Goal: Task Accomplishment & Management: Use online tool/utility

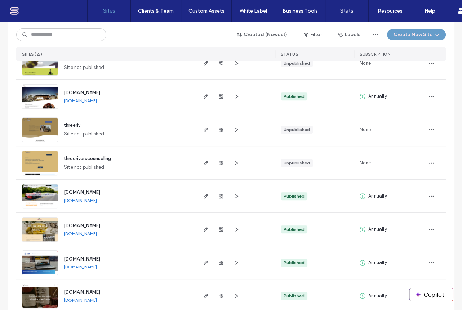
scroll to position [350, 0]
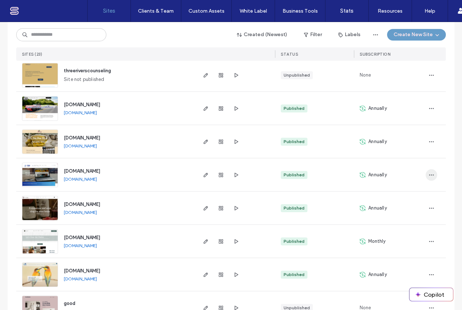
click at [433, 175] on span "button" at bounding box center [432, 175] width 12 height 12
click at [203, 174] on icon "button" at bounding box center [206, 175] width 6 height 6
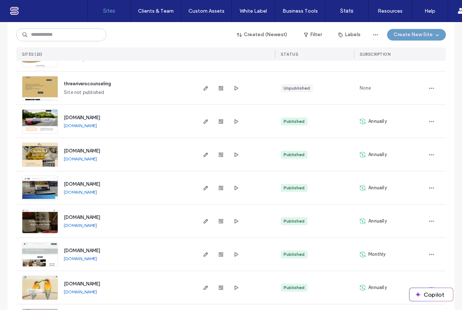
scroll to position [350, 0]
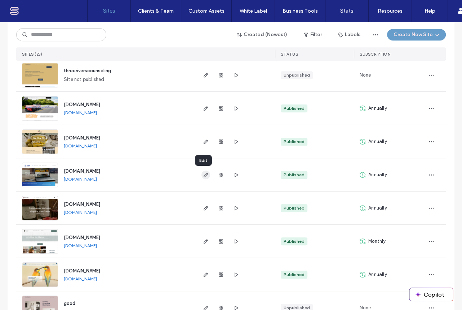
click at [203, 173] on icon "button" at bounding box center [206, 175] width 6 height 6
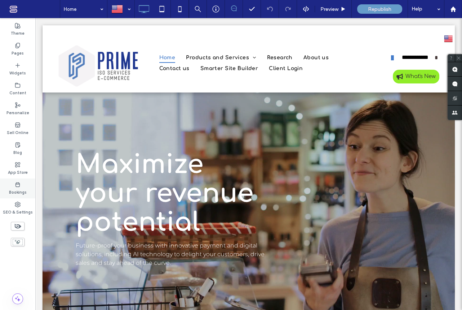
click at [18, 187] on icon at bounding box center [18, 184] width 6 height 6
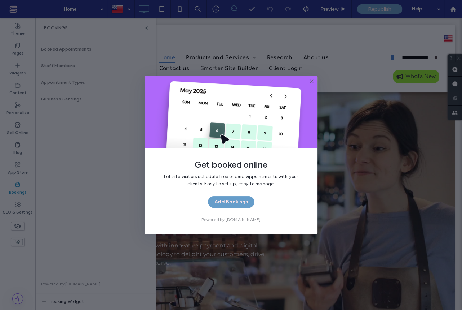
click at [312, 80] on icon at bounding box center [312, 81] width 6 height 6
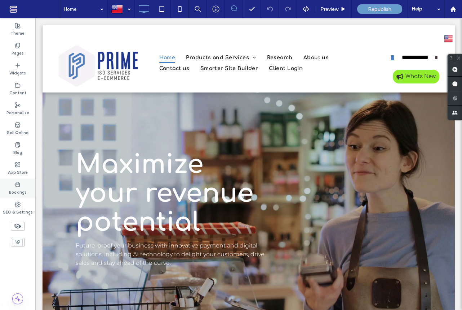
click at [18, 189] on label "Bookings" at bounding box center [18, 191] width 18 height 8
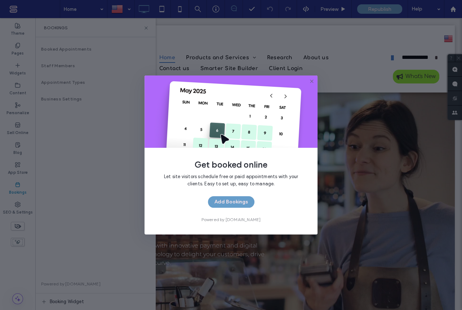
drag, startPoint x: 312, startPoint y: 81, endPoint x: 229, endPoint y: 100, distance: 84.7
click at [312, 81] on use at bounding box center [311, 80] width 3 height 3
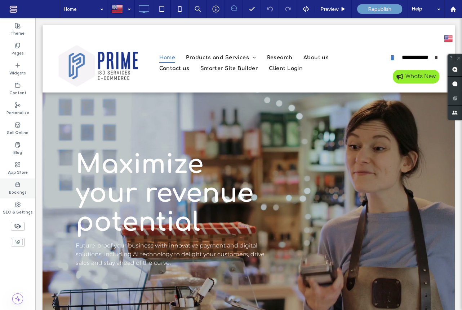
click at [20, 188] on label "Bookings" at bounding box center [18, 191] width 18 height 8
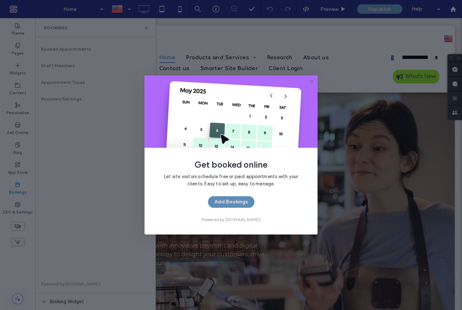
click at [244, 201] on button "Add Bookings" at bounding box center [231, 202] width 47 height 12
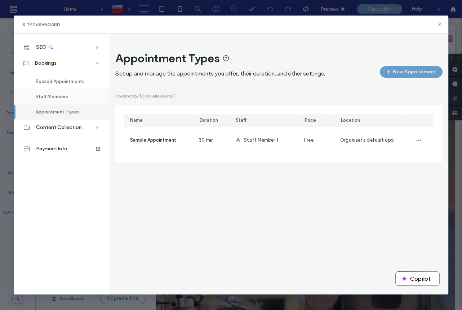
click at [55, 96] on span "Staff Members" at bounding box center [52, 96] width 32 height 5
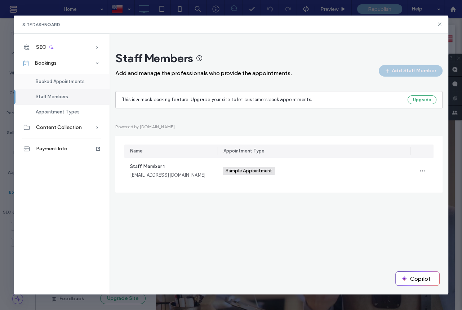
click at [77, 80] on span "Booked Appointments" at bounding box center [60, 81] width 49 height 5
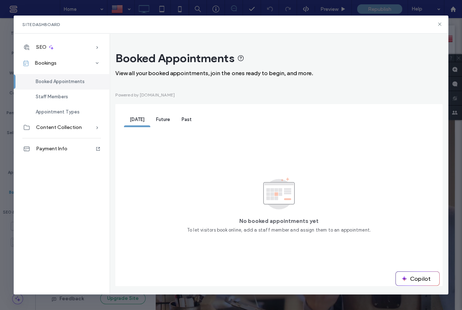
click at [161, 120] on span "Future" at bounding box center [163, 119] width 14 height 5
click at [187, 120] on span "Past" at bounding box center [187, 119] width 10 height 5
click at [135, 124] on div "Today" at bounding box center [137, 120] width 26 height 14
click at [56, 95] on span "Staff Members" at bounding box center [52, 96] width 32 height 5
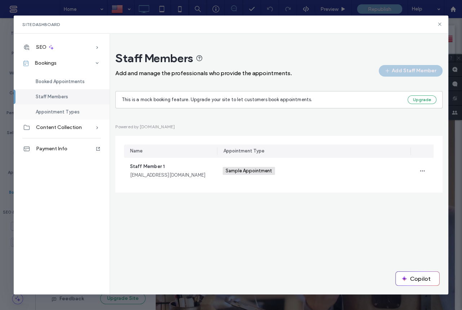
click at [56, 112] on span "Appointment Types" at bounding box center [58, 111] width 44 height 5
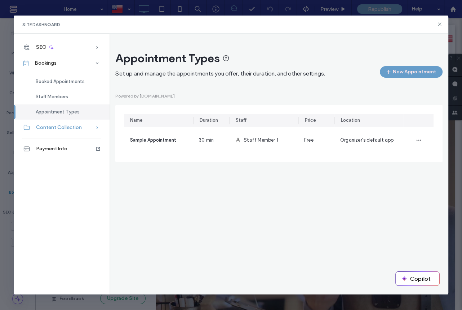
click at [79, 128] on span "Content Collection" at bounding box center [59, 127] width 46 height 6
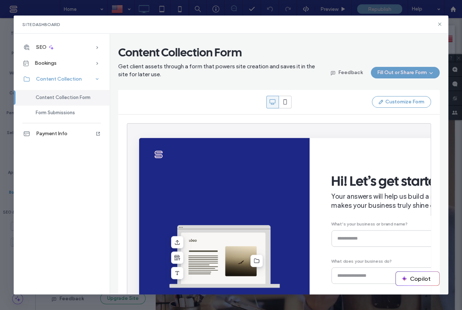
click at [84, 78] on div "Content Collection" at bounding box center [62, 79] width 96 height 16
click at [89, 64] on div "Bookings" at bounding box center [62, 63] width 96 height 16
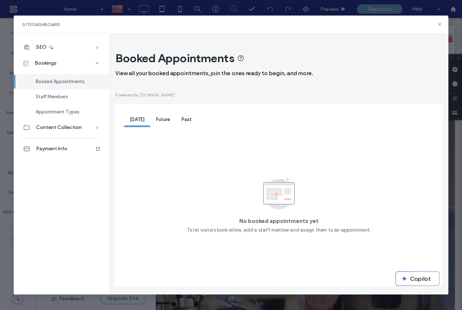
click at [163, 120] on span "Future" at bounding box center [163, 119] width 14 height 5
click at [190, 119] on div "Past" at bounding box center [187, 120] width 22 height 14
click at [139, 122] on span "Today" at bounding box center [137, 119] width 15 height 5
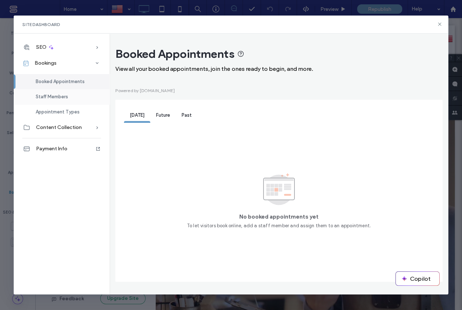
click at [63, 96] on span "Staff Members" at bounding box center [52, 96] width 32 height 5
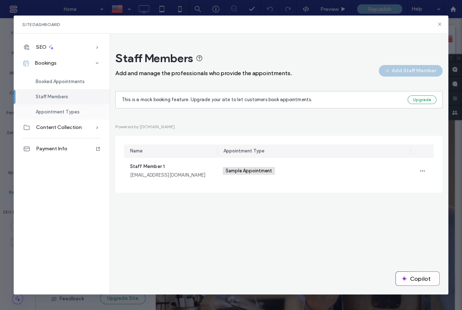
click at [64, 114] on span "Appointment Types" at bounding box center [58, 111] width 44 height 5
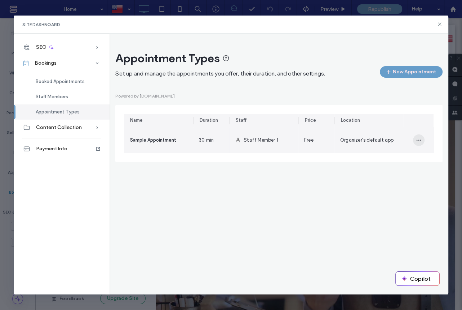
click at [419, 138] on icon "button" at bounding box center [419, 140] width 6 height 6
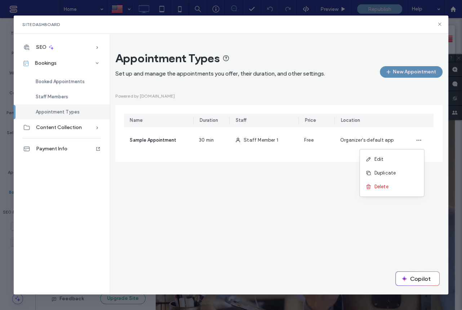
click at [395, 71] on button "New Appointment" at bounding box center [411, 72] width 63 height 12
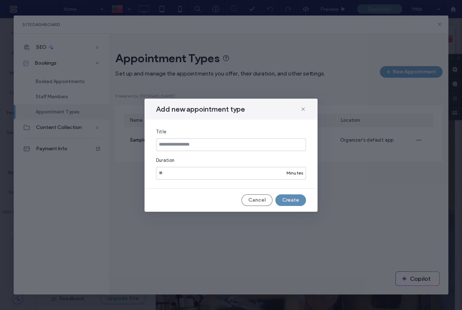
click at [297, 202] on button "Create" at bounding box center [291, 200] width 31 height 12
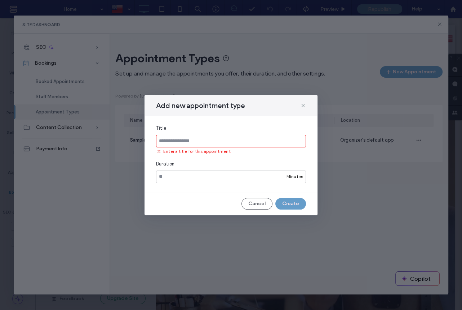
click at [174, 142] on input at bounding box center [231, 141] width 150 height 13
click at [160, 151] on icon at bounding box center [159, 151] width 6 height 6
click at [159, 151] on use at bounding box center [159, 151] width 2 height 2
click at [302, 104] on icon at bounding box center [304, 105] width 6 height 6
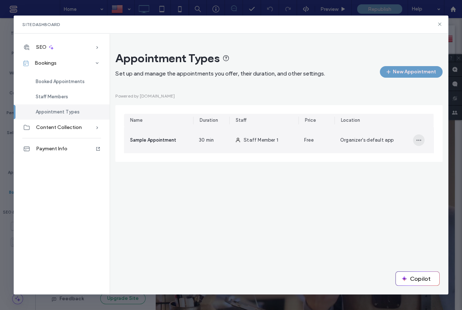
click at [420, 140] on icon "button" at bounding box center [419, 140] width 6 height 6
click at [385, 158] on div "Edit" at bounding box center [392, 159] width 64 height 14
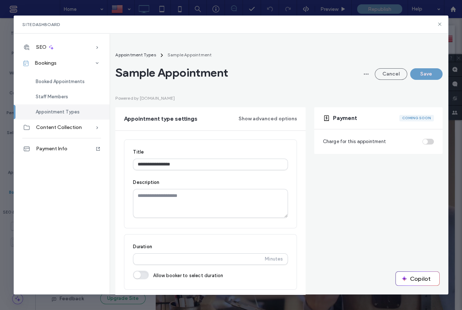
click at [422, 142] on div "Charge for this appointment" at bounding box center [378, 141] width 111 height 7
click at [364, 75] on icon "button" at bounding box center [367, 74] width 6 height 6
click at [316, 66] on div "Sample Appointment Cancel Save" at bounding box center [278, 72] width 327 height 14
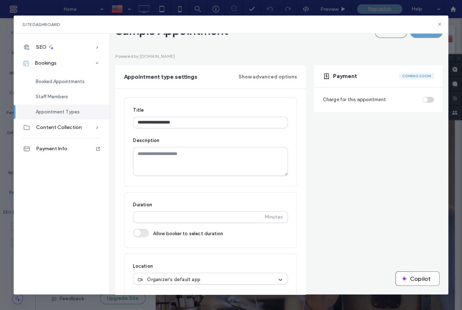
scroll to position [65, 0]
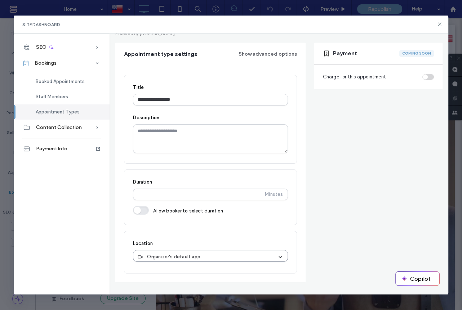
click at [216, 256] on div "Organizer's default app" at bounding box center [208, 256] width 140 height 7
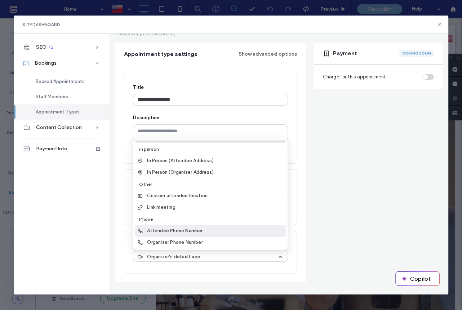
scroll to position [0, 0]
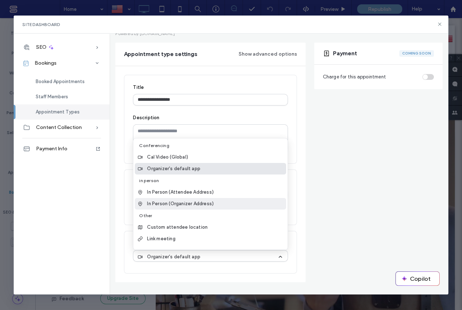
click at [297, 195] on div "**********" at bounding box center [210, 174] width 190 height 216
click at [278, 254] on icon at bounding box center [281, 256] width 6 height 7
click at [294, 198] on div "**********" at bounding box center [210, 174] width 190 height 216
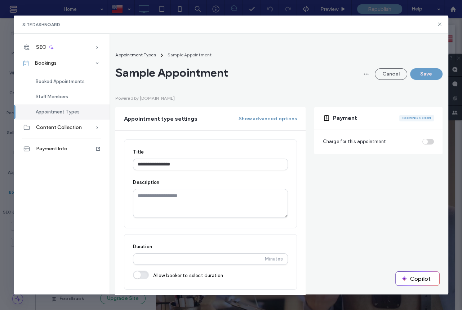
click at [277, 119] on button "Show advanced options" at bounding box center [268, 119] width 58 height 12
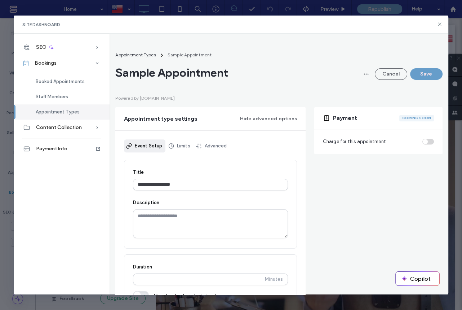
click at [422, 142] on div "Charge for this appointment" at bounding box center [378, 141] width 111 height 7
click at [63, 97] on span "Staff Members" at bounding box center [52, 96] width 32 height 5
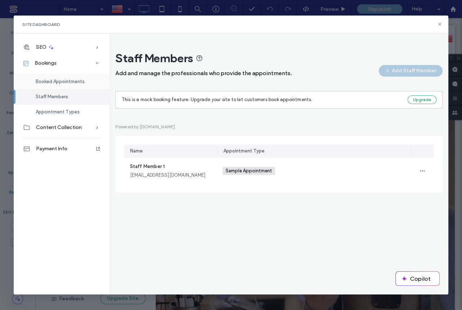
click at [70, 81] on span "Booked Appointments" at bounding box center [60, 81] width 49 height 5
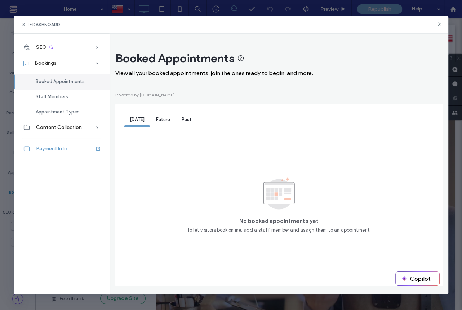
click at [62, 148] on span "Payment Info" at bounding box center [51, 148] width 31 height 6
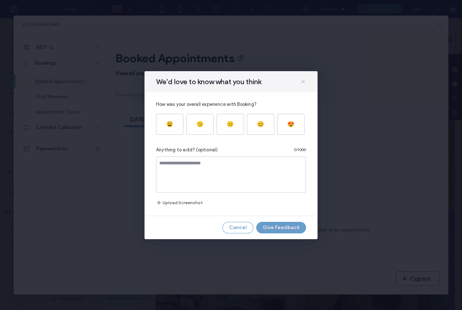
click at [304, 81] on icon at bounding box center [304, 82] width 6 height 6
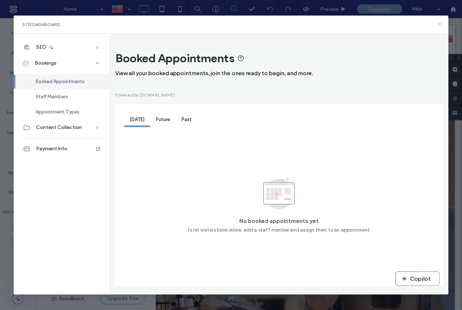
drag, startPoint x: 440, startPoint y: 23, endPoint x: 355, endPoint y: 9, distance: 86.0
click at [440, 23] on icon at bounding box center [440, 24] width 6 height 6
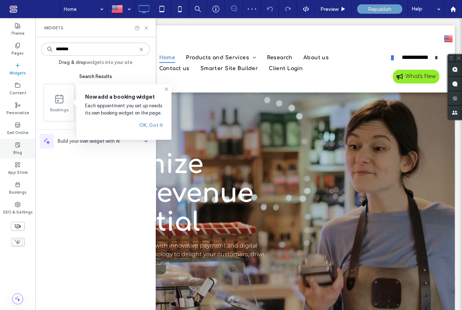
drag, startPoint x: 18, startPoint y: 166, endPoint x: 32, endPoint y: 141, distance: 28.5
click at [18, 166] on icon at bounding box center [18, 165] width 6 height 6
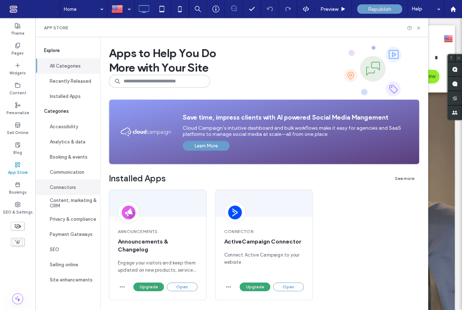
click at [68, 188] on button "Connectors" at bounding box center [67, 186] width 65 height 15
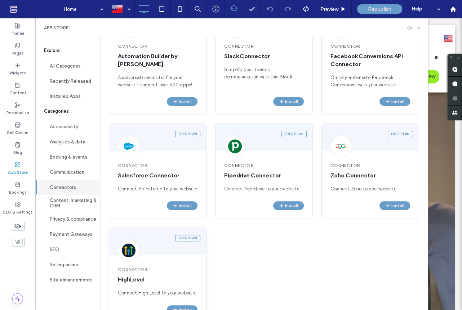
scroll to position [231, 0]
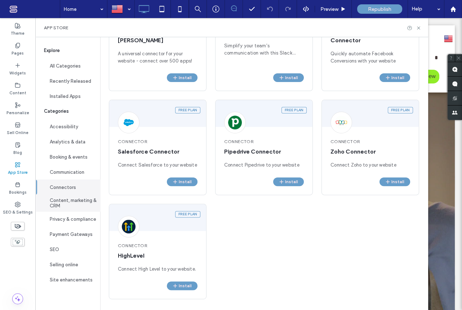
click at [67, 207] on button "Content, marketing & CRM" at bounding box center [67, 202] width 65 height 17
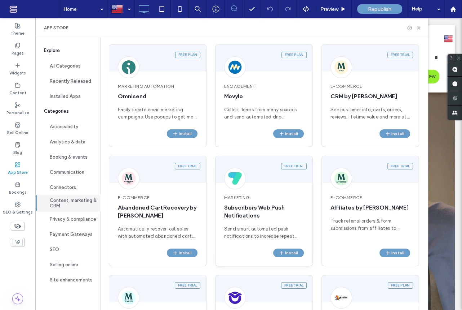
scroll to position [0, 0]
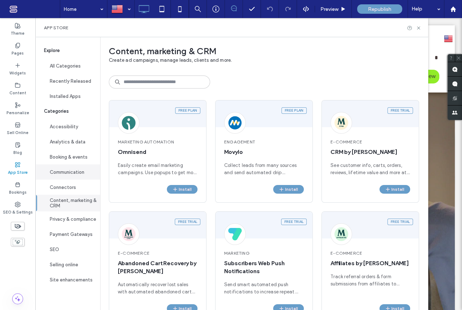
click at [75, 171] on button "Communication" at bounding box center [67, 171] width 65 height 15
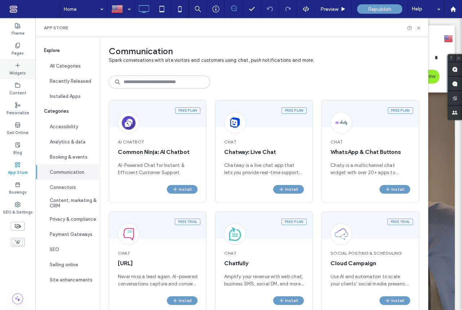
click at [17, 67] on icon at bounding box center [18, 65] width 6 height 6
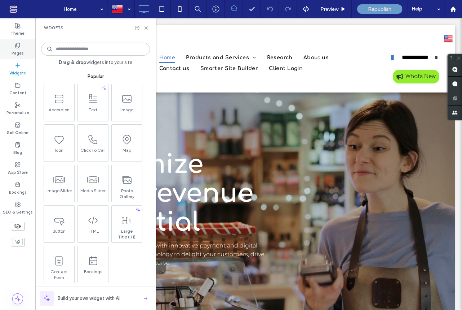
click at [17, 48] on use at bounding box center [18, 45] width 4 height 5
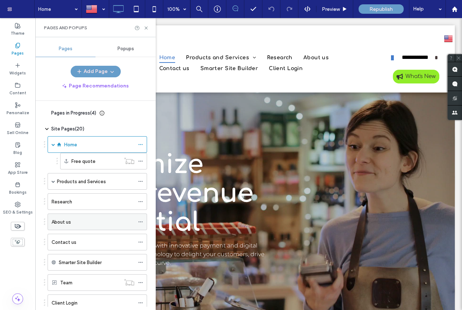
scroll to position [115, 0]
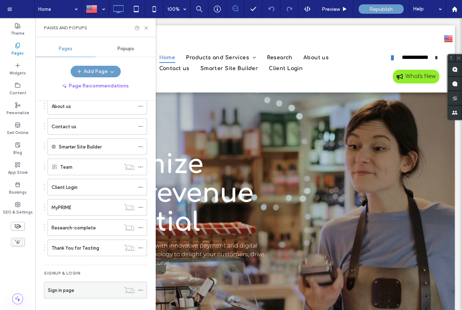
click at [143, 288] on icon at bounding box center [140, 289] width 5 height 5
click at [70, 290] on label "Sign in page" at bounding box center [61, 290] width 26 height 13
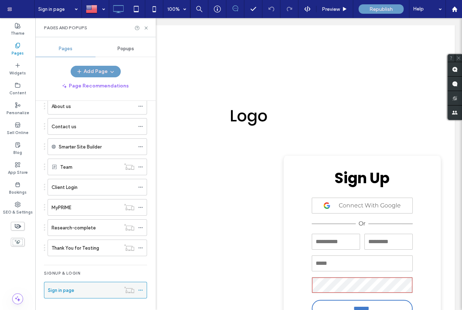
scroll to position [0, 0]
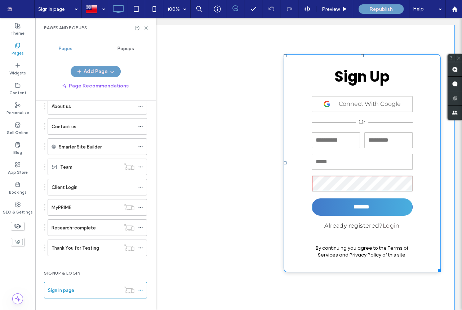
scroll to position [142, 0]
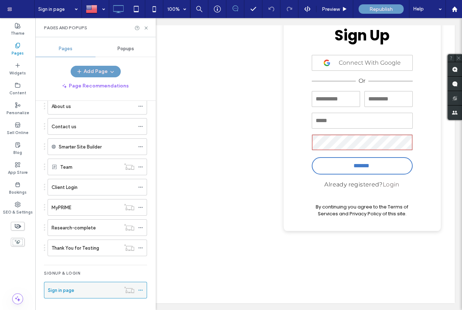
click at [140, 289] on use at bounding box center [141, 289] width 4 height 1
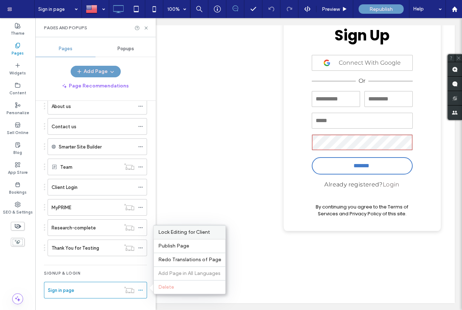
click at [205, 234] on div "Lock Editing for Client" at bounding box center [190, 232] width 72 height 14
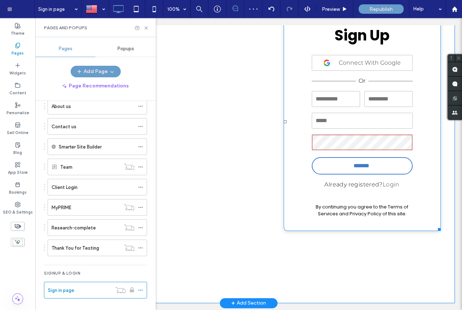
click at [379, 69] on div "Connect With Google" at bounding box center [362, 63] width 101 height 16
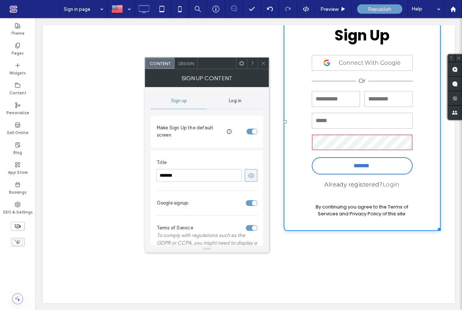
click at [240, 101] on span "Log in" at bounding box center [235, 101] width 13 height 6
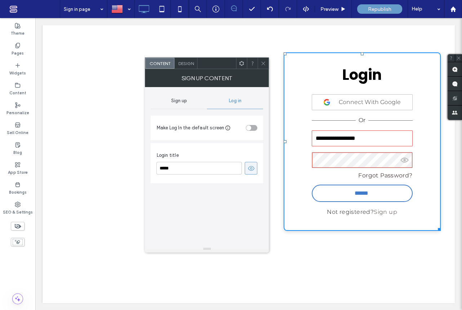
click at [187, 61] on span "Design" at bounding box center [186, 63] width 16 height 5
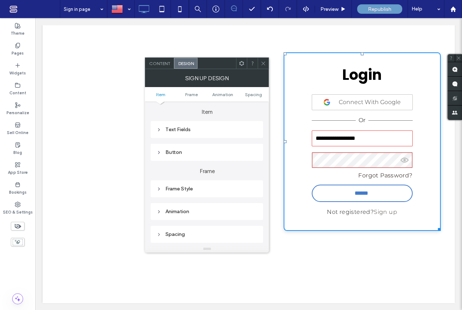
click at [244, 63] on icon at bounding box center [241, 63] width 5 height 5
click at [162, 63] on span "Content" at bounding box center [159, 63] width 21 height 5
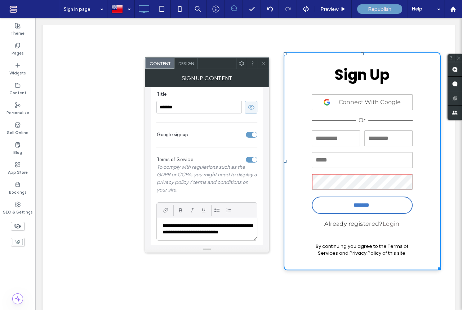
scroll to position [75, 0]
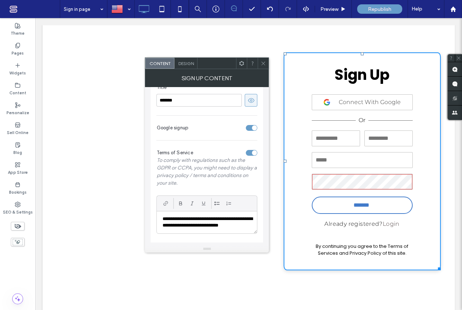
click at [263, 62] on icon at bounding box center [263, 63] width 5 height 5
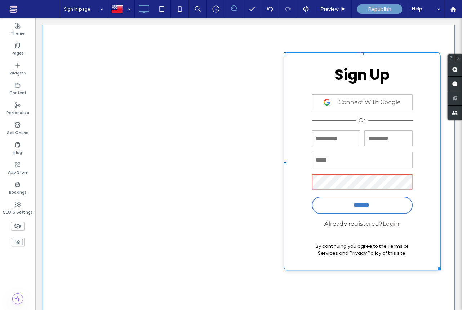
click at [390, 223] on link "Login" at bounding box center [391, 223] width 17 height 7
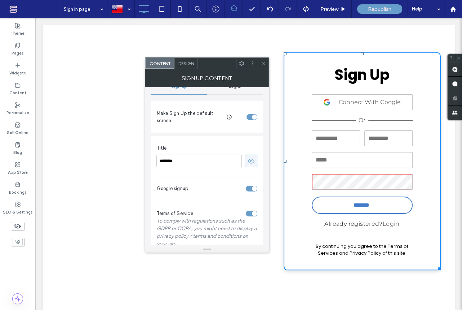
scroll to position [0, 0]
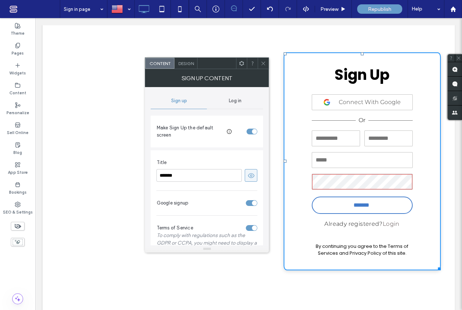
click at [236, 101] on span "Log in" at bounding box center [235, 101] width 13 height 6
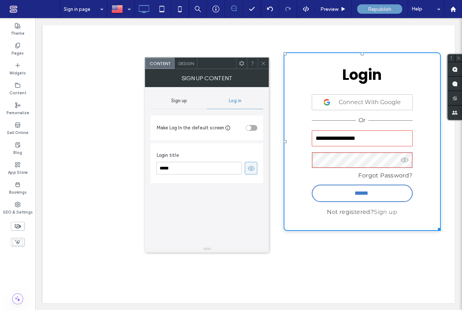
click at [190, 64] on span "Design" at bounding box center [186, 63] width 16 height 5
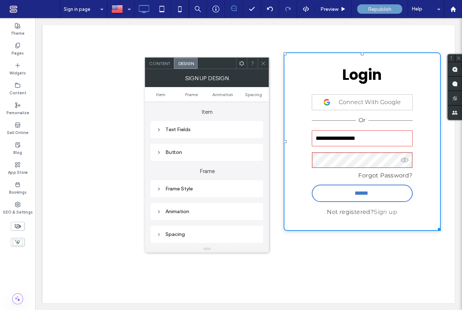
click at [242, 65] on use at bounding box center [242, 63] width 5 height 5
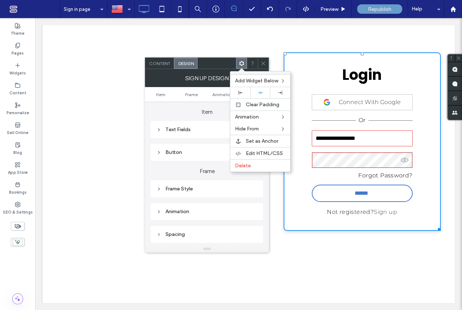
click at [262, 62] on icon at bounding box center [263, 63] width 5 height 5
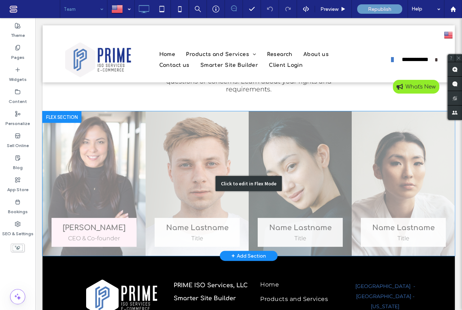
scroll to position [175, 0]
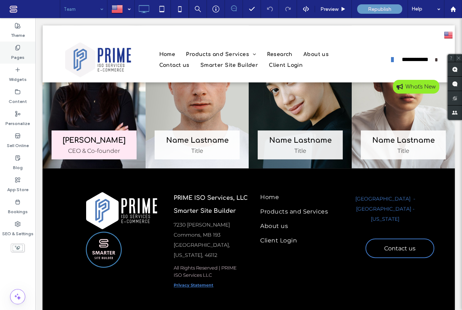
click at [18, 54] on label "Pages" at bounding box center [17, 56] width 13 height 10
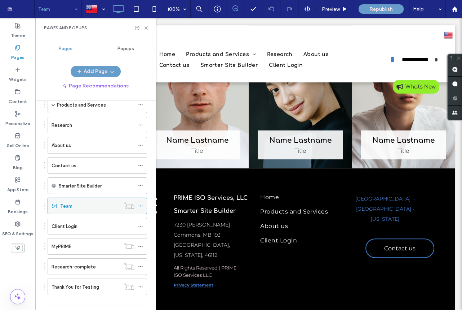
scroll to position [87, 0]
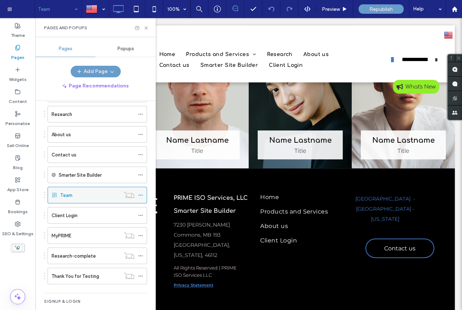
click at [142, 194] on use at bounding box center [141, 194] width 4 height 1
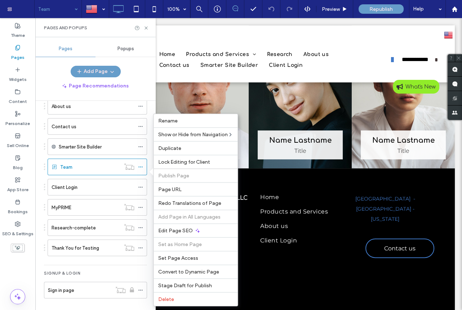
scroll to position [115, 0]
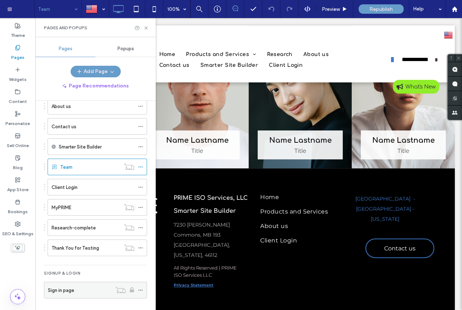
click at [65, 291] on label "Sign in page" at bounding box center [61, 290] width 26 height 13
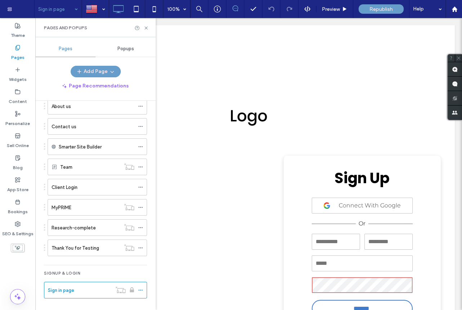
scroll to position [0, 0]
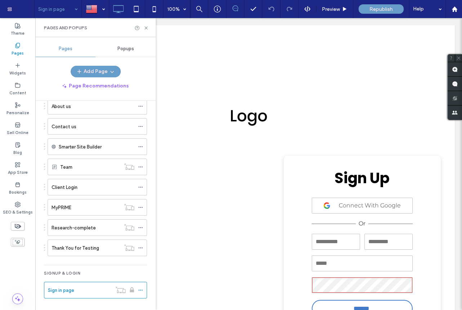
click at [20, 45] on icon at bounding box center [18, 46] width 6 height 6
click at [111, 72] on use "button" at bounding box center [111, 72] width 3 height 2
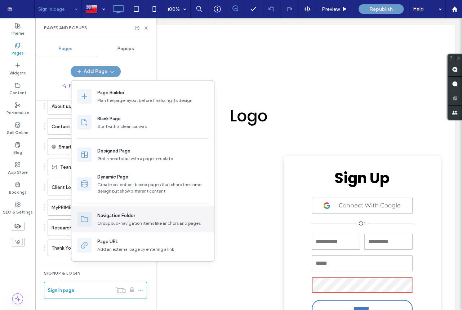
click at [88, 218] on icon at bounding box center [84, 219] width 9 height 9
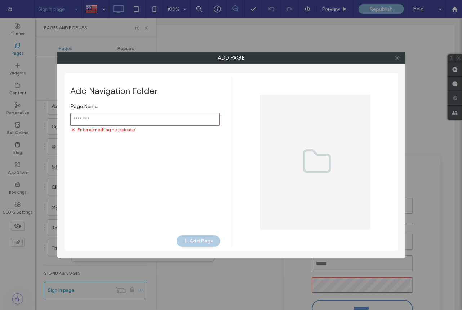
click at [400, 58] on icon at bounding box center [397, 57] width 5 height 5
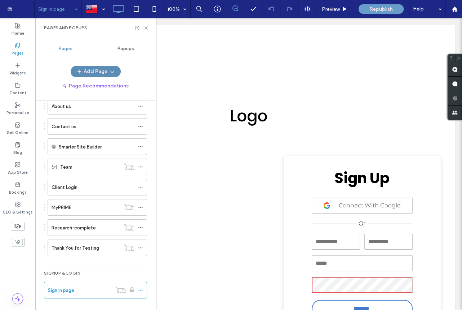
click at [110, 72] on use "button" at bounding box center [111, 72] width 3 height 2
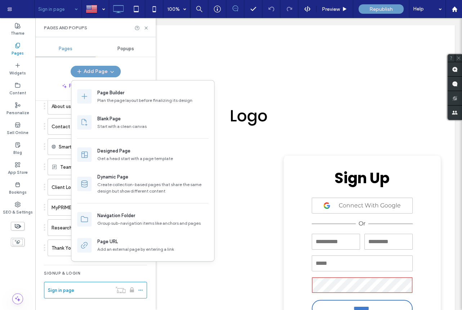
click at [14, 260] on div "Theme Pages Widgets Content Personalize Sell Online Blog App Store Bookings SEO…" at bounding box center [17, 163] width 35 height 291
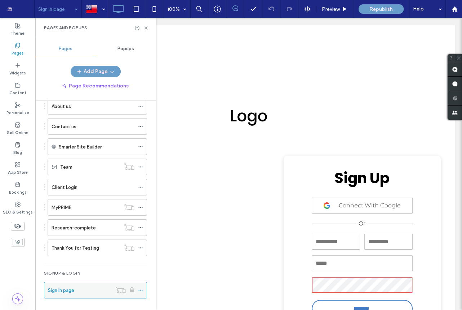
click at [141, 288] on icon at bounding box center [140, 289] width 5 height 5
click at [97, 304] on div "Site Pages ( 20 ) Home Free quote Products and Services Merchants ecommerce Web…" at bounding box center [95, 158] width 103 height 297
click at [17, 65] on icon at bounding box center [18, 65] width 6 height 6
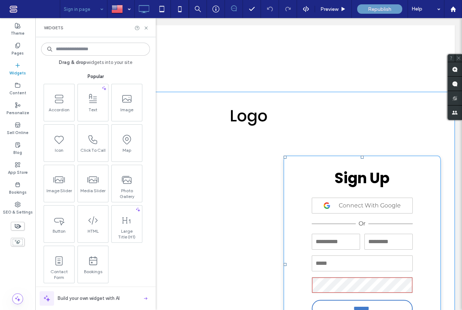
click at [380, 207] on span "Connect With Google" at bounding box center [370, 205] width 62 height 9
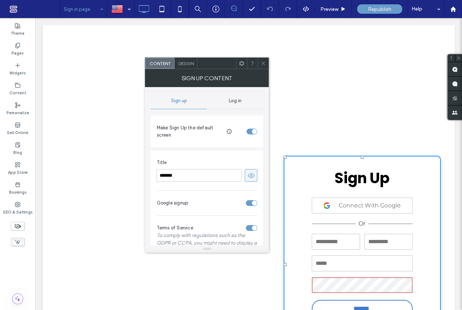
click at [240, 100] on span "Log in" at bounding box center [235, 101] width 13 height 6
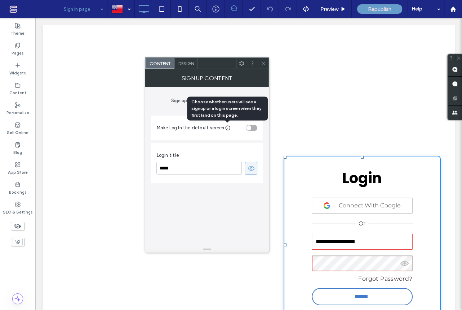
click at [228, 126] on icon at bounding box center [228, 128] width 6 height 6
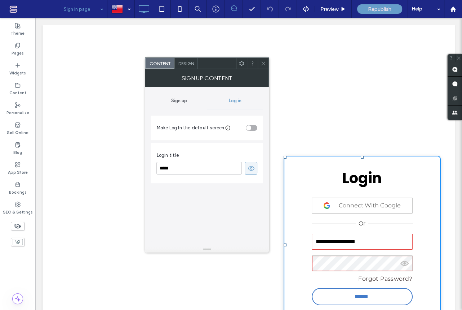
click at [181, 101] on span "Sign up" at bounding box center [179, 101] width 16 height 6
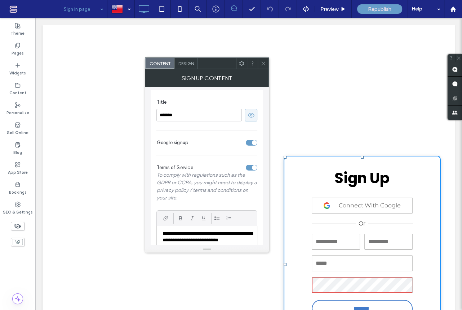
scroll to position [75, 0]
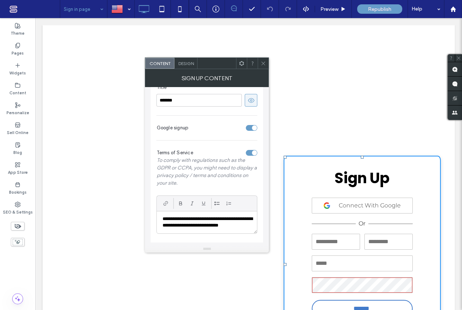
click at [185, 65] on div "Design" at bounding box center [186, 63] width 23 height 11
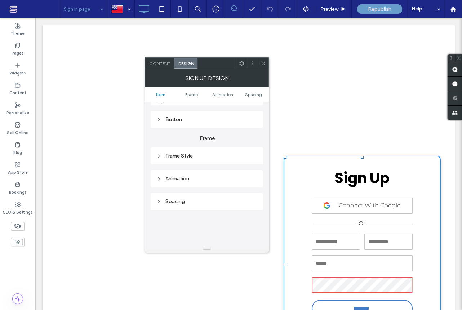
scroll to position [0, 0]
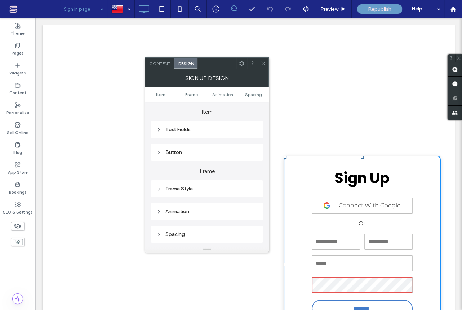
click at [165, 61] on span "Content" at bounding box center [159, 63] width 21 height 5
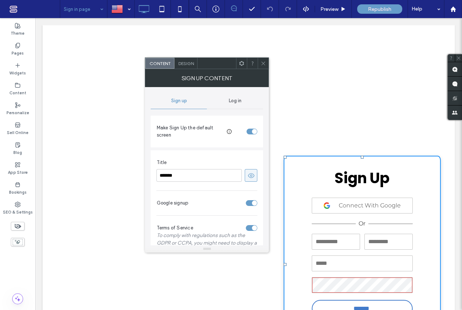
click at [236, 100] on span "Log in" at bounding box center [235, 101] width 13 height 6
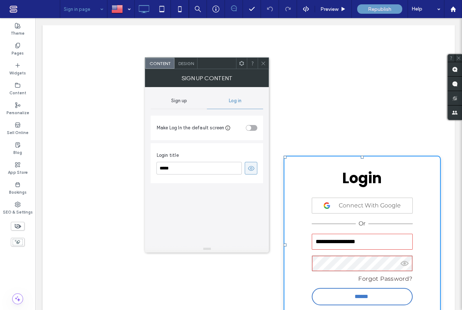
click at [180, 100] on span "Sign up" at bounding box center [179, 101] width 16 height 6
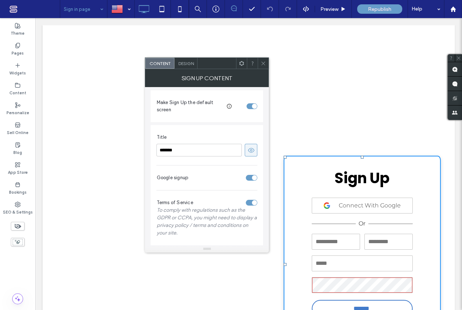
scroll to position [75, 0]
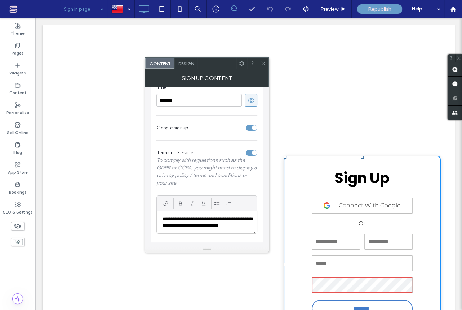
click at [266, 62] on icon at bounding box center [263, 63] width 5 height 5
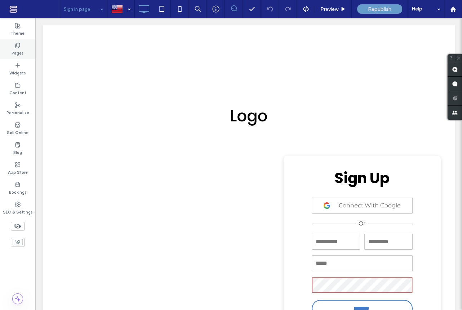
click at [18, 50] on label "Pages" at bounding box center [18, 52] width 12 height 8
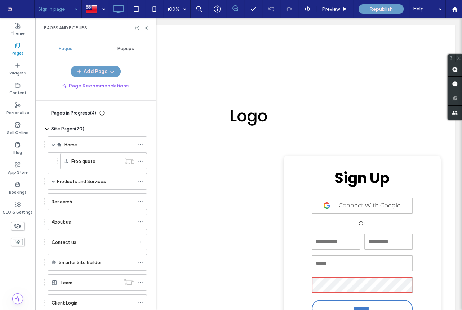
click at [47, 128] on icon at bounding box center [47, 129] width 6 height 6
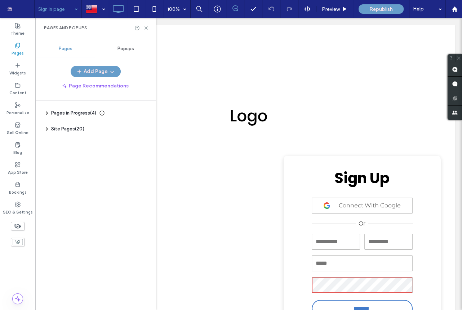
click at [48, 113] on icon at bounding box center [47, 113] width 6 height 6
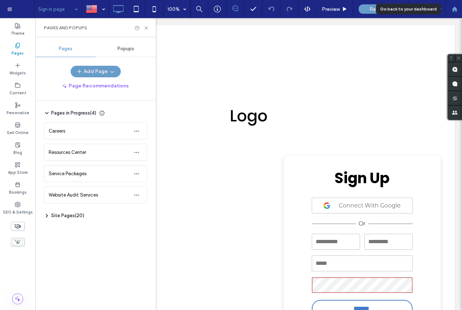
click at [455, 9] on use at bounding box center [454, 8] width 5 height 5
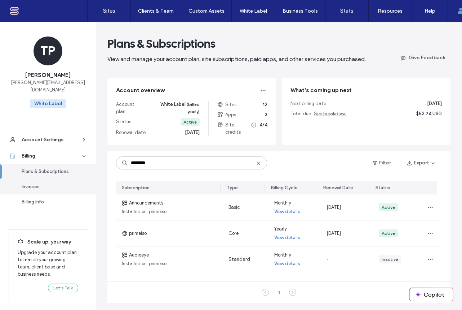
click at [36, 183] on div "Invoices" at bounding box center [51, 186] width 59 height 7
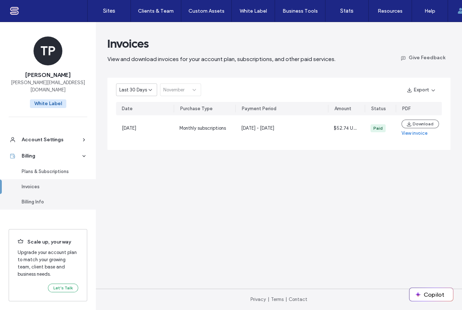
click at [35, 198] on div "Billing Info" at bounding box center [51, 201] width 59 height 7
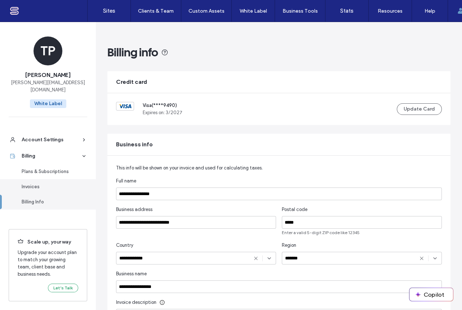
click at [34, 183] on div "Invoices" at bounding box center [51, 186] width 59 height 7
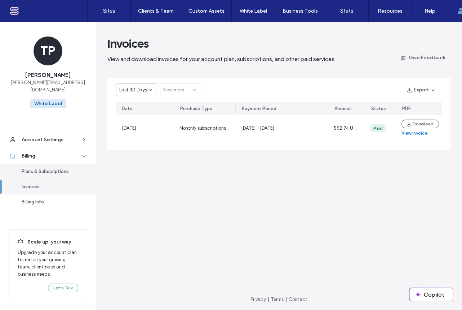
click at [54, 168] on div "Plans & Subscriptions" at bounding box center [51, 171] width 59 height 7
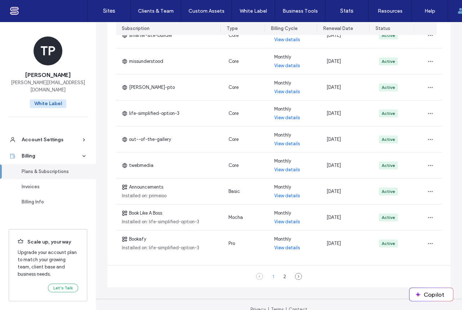
scroll to position [175, 0]
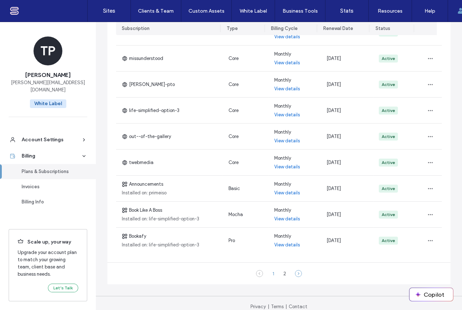
click at [296, 276] on use at bounding box center [298, 273] width 6 height 6
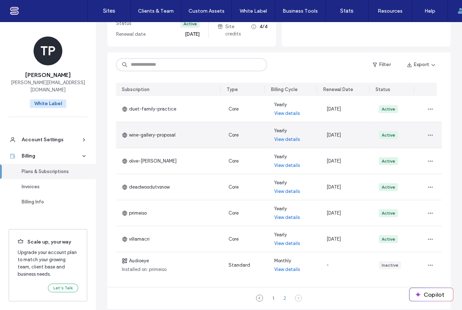
scroll to position [137, 0]
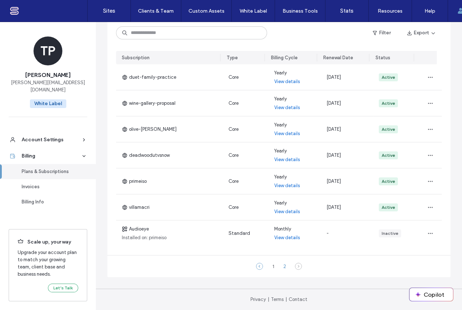
click at [257, 264] on icon at bounding box center [259, 265] width 7 height 7
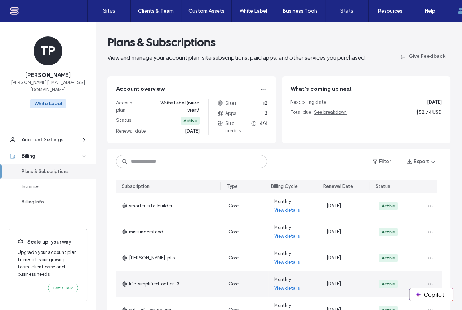
scroll to position [0, 0]
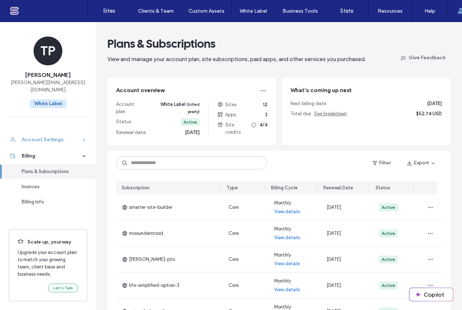
click at [57, 136] on div "Account Settings" at bounding box center [51, 139] width 59 height 7
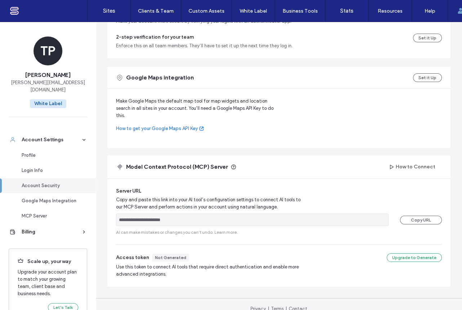
scroll to position [262, 0]
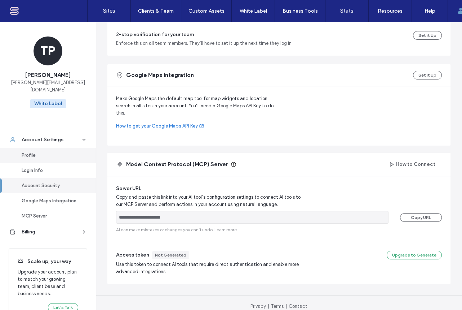
click at [32, 152] on div "Profile" at bounding box center [51, 155] width 59 height 7
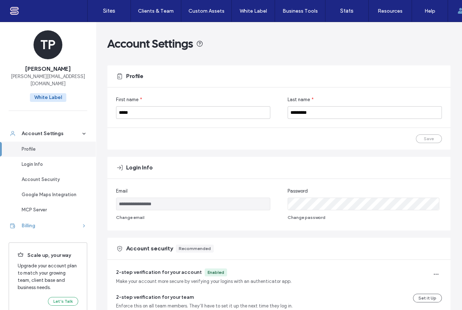
scroll to position [12, 0]
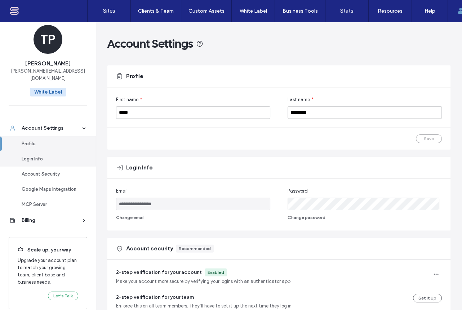
click at [35, 155] on div "Login Info" at bounding box center [51, 158] width 59 height 7
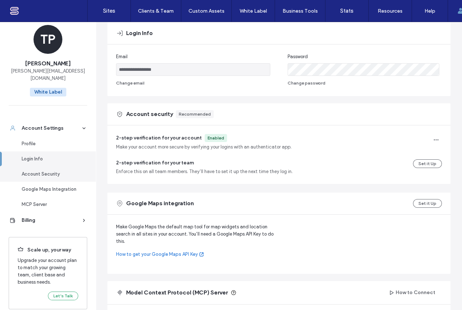
click at [34, 170] on div "Account Security" at bounding box center [51, 173] width 59 height 7
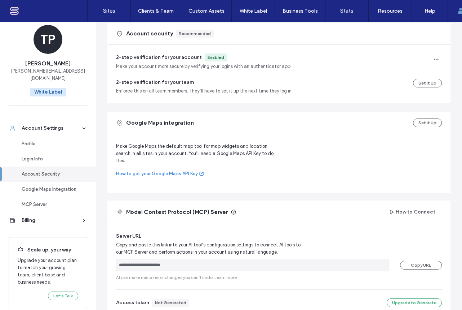
scroll to position [215, 0]
click at [34, 140] on div "Profile" at bounding box center [51, 143] width 59 height 7
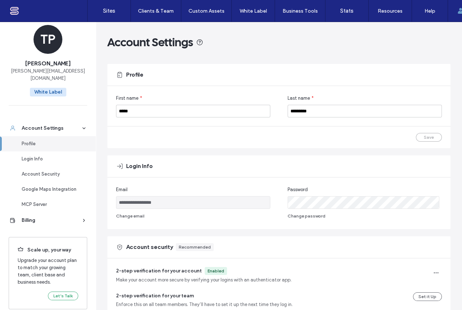
scroll to position [0, 0]
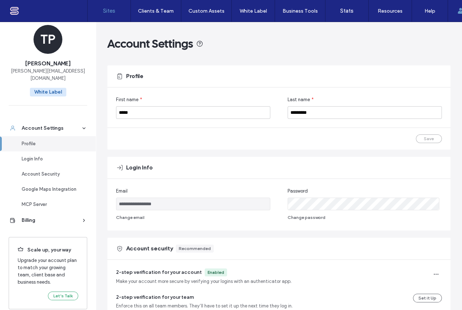
click at [108, 10] on label "Sites" at bounding box center [109, 11] width 12 height 6
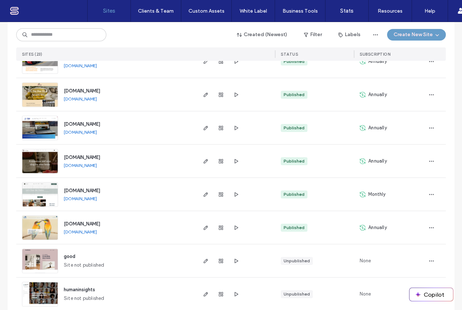
scroll to position [310, 0]
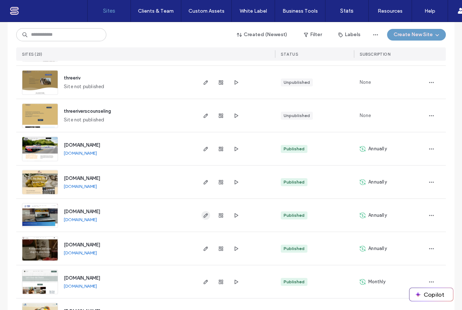
click at [203, 216] on icon "button" at bounding box center [206, 215] width 6 height 6
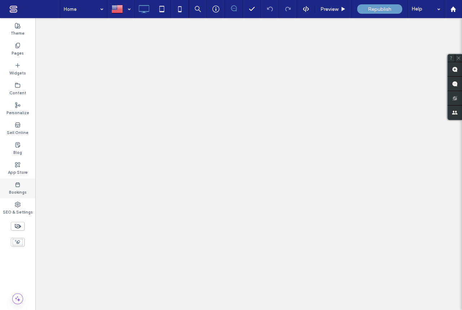
click at [18, 185] on icon at bounding box center [18, 184] width 6 height 6
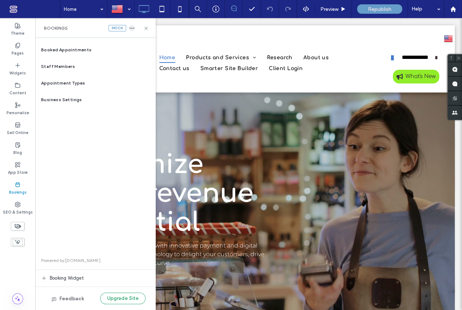
click at [132, 27] on icon "button" at bounding box center [132, 28] width 6 height 6
click at [87, 26] on div "Bookings mock" at bounding box center [95, 28] width 103 height 6
click at [18, 146] on icon at bounding box center [18, 145] width 6 height 6
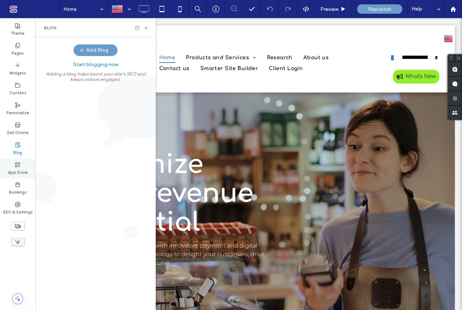
click at [16, 166] on icon at bounding box center [18, 165] width 6 height 6
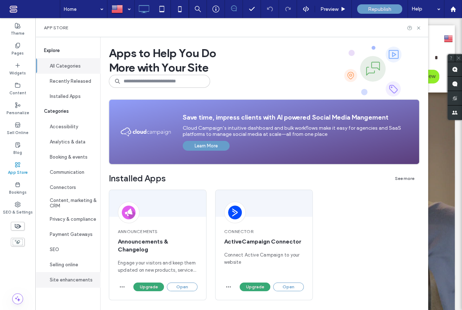
click at [77, 280] on button "Site enhancements" at bounding box center [67, 279] width 65 height 15
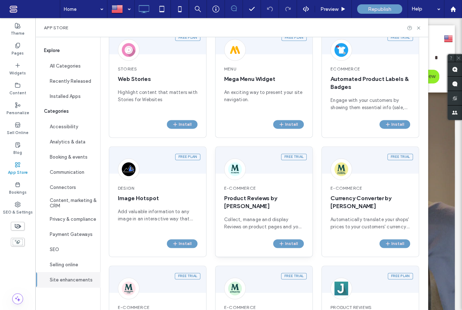
scroll to position [951, 0]
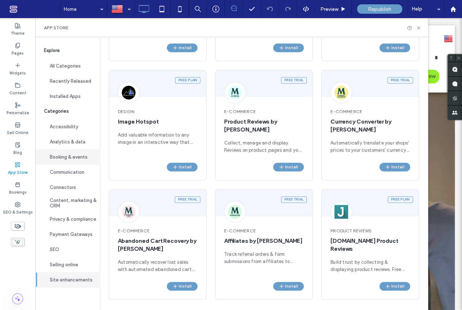
click at [70, 156] on button "Booking & events" at bounding box center [67, 156] width 65 height 15
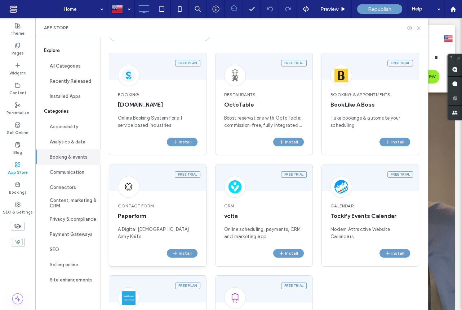
scroll to position [0, 0]
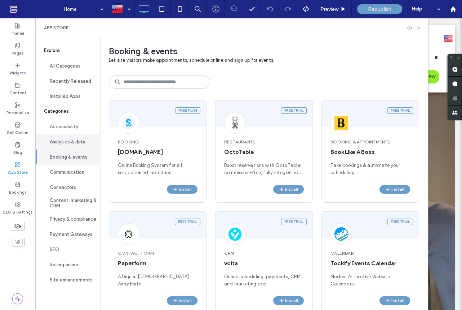
click at [70, 140] on button "Analytics & data" at bounding box center [67, 141] width 65 height 15
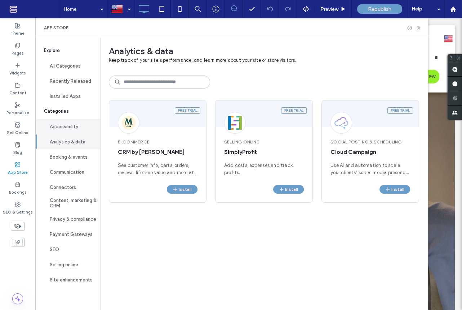
click at [66, 127] on button "Accessibility" at bounding box center [67, 126] width 65 height 15
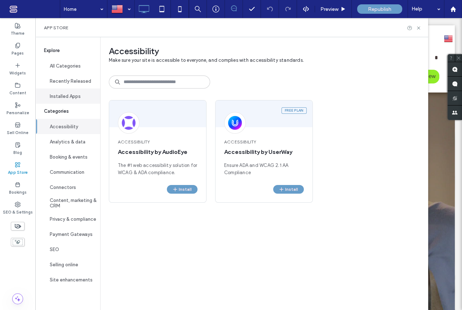
click at [69, 96] on button "Installed Apps" at bounding box center [67, 95] width 65 height 15
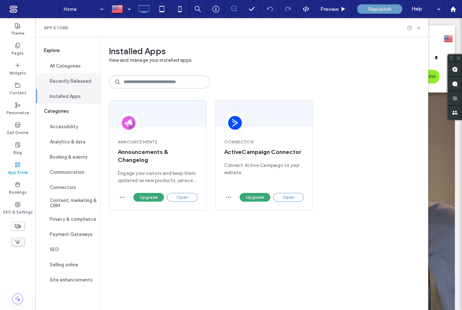
click at [68, 80] on button "Recently Released" at bounding box center [67, 80] width 65 height 15
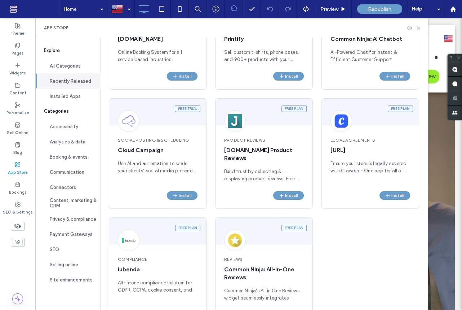
scroll to position [134, 0]
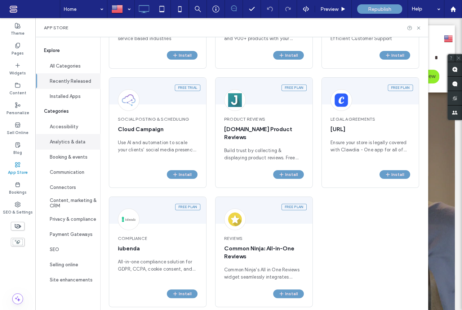
click at [64, 140] on button "Analytics & data" at bounding box center [67, 141] width 65 height 15
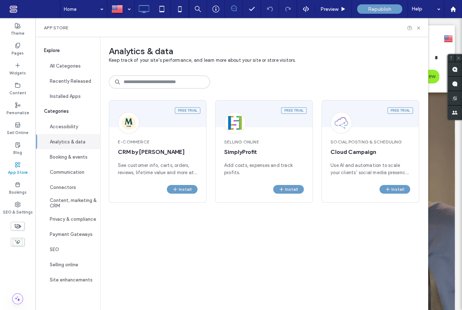
scroll to position [0, 0]
click at [62, 124] on button "Accessibility" at bounding box center [67, 126] width 65 height 15
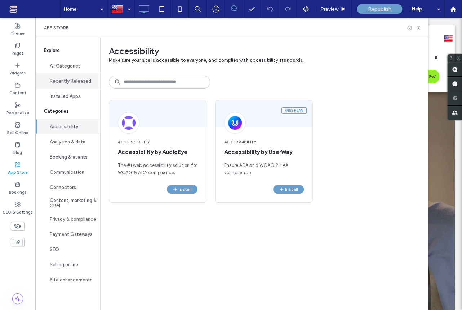
click at [69, 83] on button "Recently Released" at bounding box center [67, 80] width 65 height 15
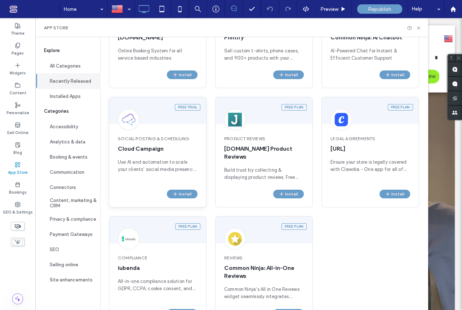
scroll to position [134, 0]
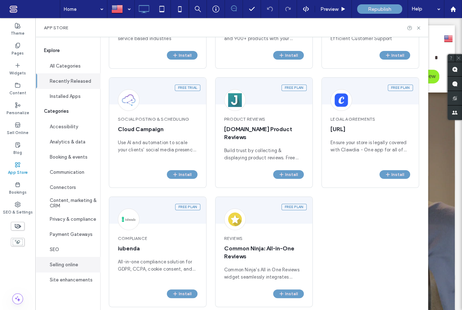
click at [58, 266] on button "Selling online" at bounding box center [67, 263] width 65 height 15
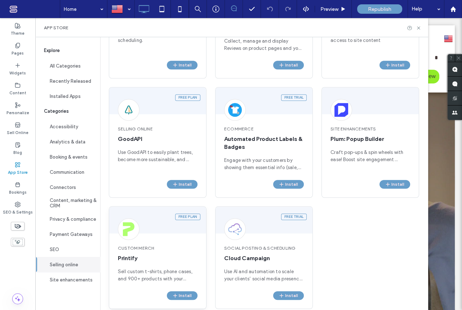
scroll to position [602, 0]
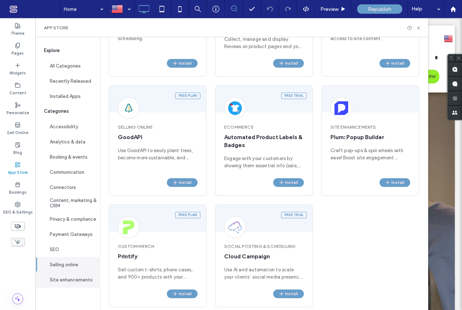
click at [73, 280] on button "Site enhancements" at bounding box center [67, 279] width 65 height 15
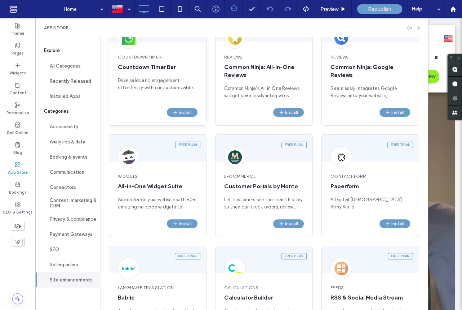
scroll to position [0, 0]
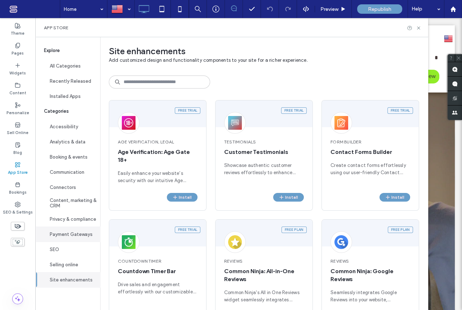
click at [70, 237] on button "Payment Gateways" at bounding box center [67, 233] width 65 height 15
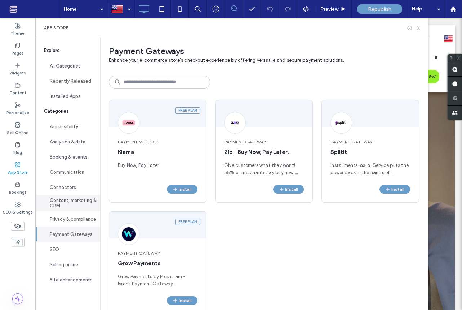
click at [72, 201] on button "Content, marketing & CRM" at bounding box center [67, 202] width 65 height 17
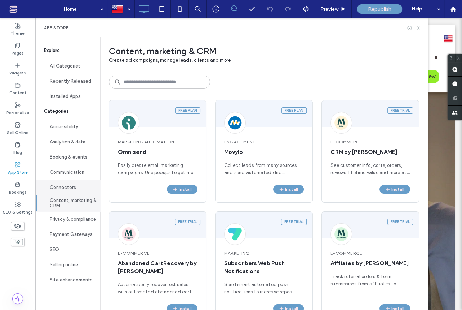
click at [72, 185] on button "Connectors" at bounding box center [67, 186] width 65 height 15
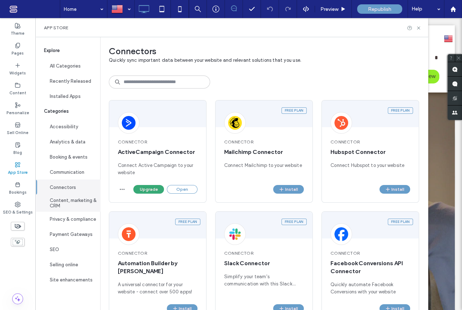
click at [78, 201] on button "Content, marketing & CRM" at bounding box center [67, 202] width 65 height 17
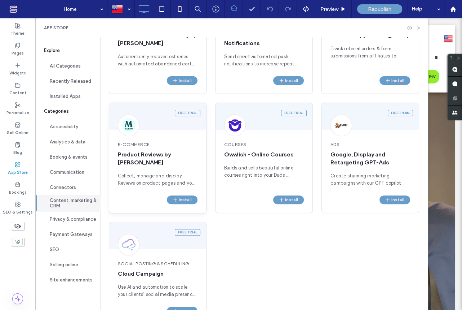
scroll to position [253, 0]
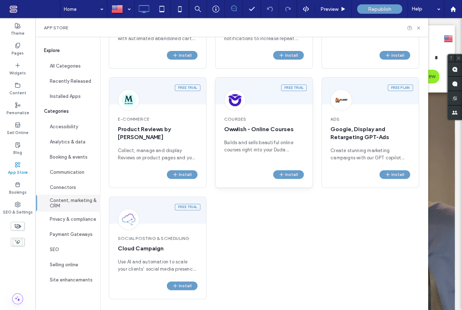
click at [258, 128] on span "Owwlish - Online Courses" at bounding box center [264, 129] width 80 height 8
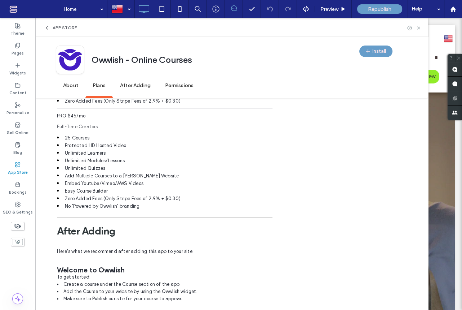
scroll to position [448, 0]
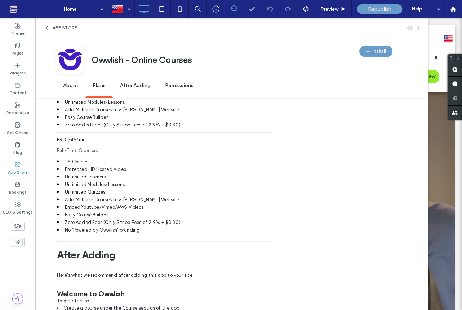
click at [133, 85] on span "After Adding" at bounding box center [135, 86] width 45 height 20
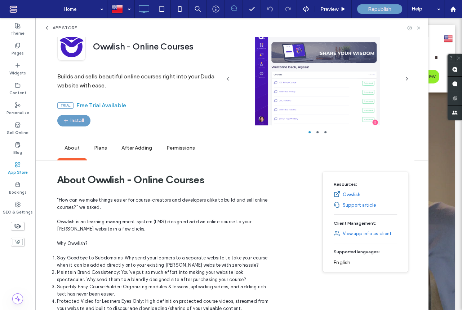
scroll to position [0, 0]
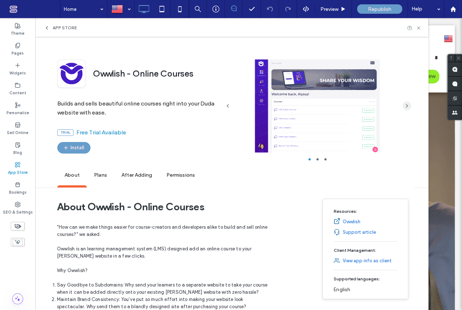
click at [406, 106] on icon "button" at bounding box center [407, 106] width 6 height 6
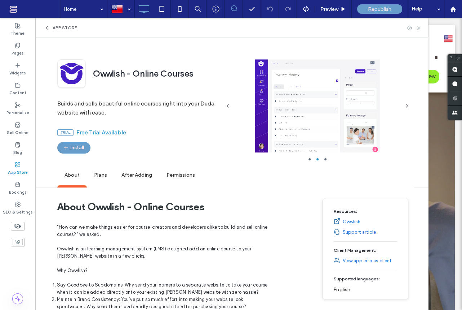
click at [380, 260] on link "View app info as client" at bounding box center [367, 260] width 49 height 7
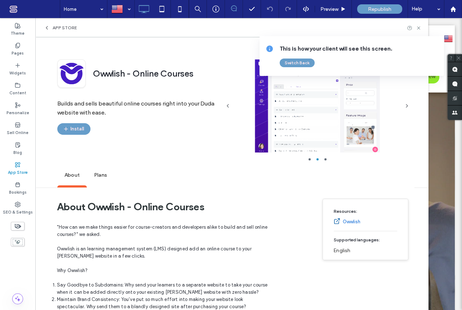
click at [104, 173] on span "Plans" at bounding box center [100, 175] width 27 height 20
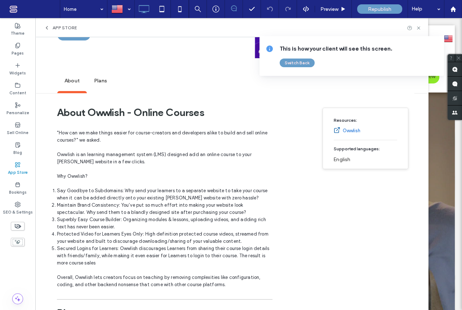
scroll to position [43, 0]
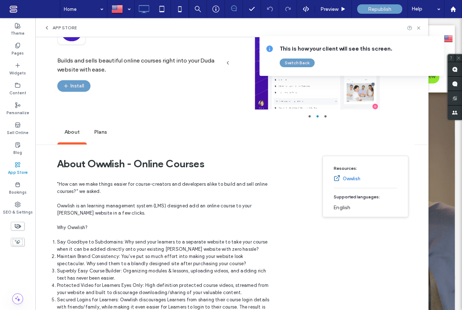
click at [355, 178] on link "Owwlish" at bounding box center [352, 178] width 18 height 7
click at [104, 132] on span "Plans" at bounding box center [100, 132] width 27 height 20
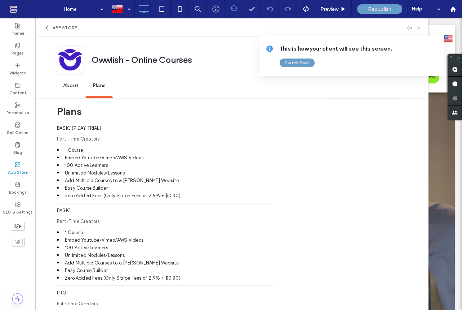
scroll to position [295, 0]
click at [297, 62] on button "Switch Back" at bounding box center [297, 62] width 35 height 9
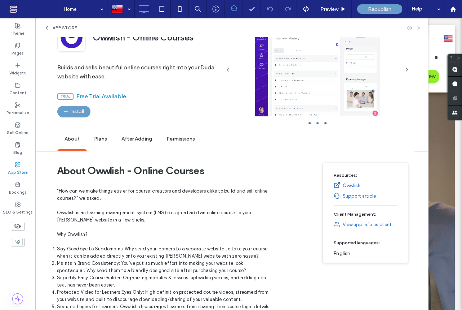
scroll to position [11, 0]
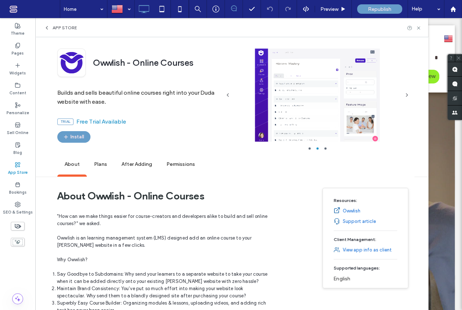
click at [330, 102] on div at bounding box center [317, 94] width 165 height 93
click at [406, 94] on icon "button" at bounding box center [407, 95] width 6 height 6
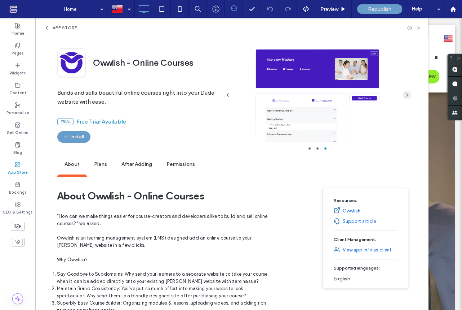
click at [409, 96] on icon "button" at bounding box center [407, 95] width 6 height 6
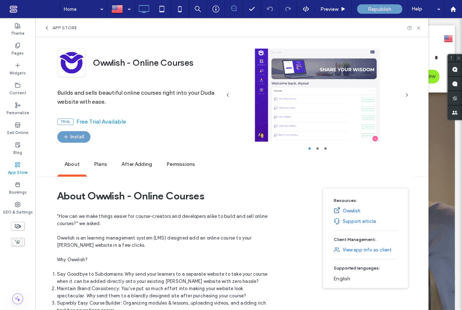
click at [65, 27] on span "App Store" at bounding box center [65, 28] width 24 height 6
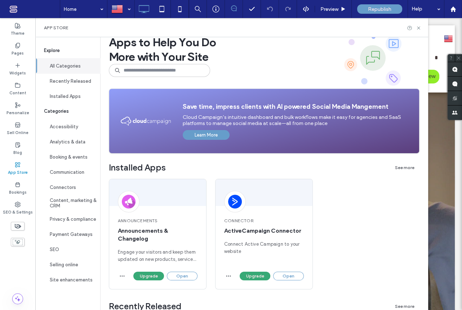
scroll to position [0, 0]
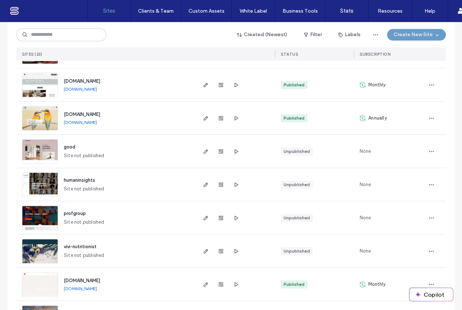
scroll to position [572, 0]
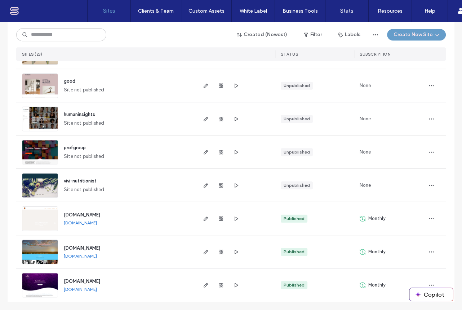
click at [43, 279] on img at bounding box center [39, 297] width 35 height 49
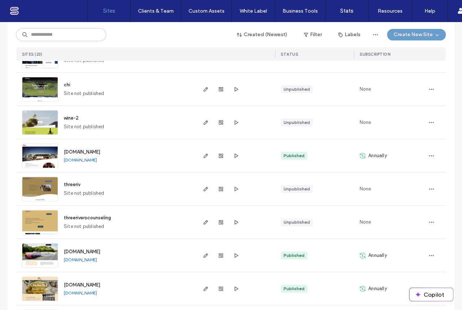
scroll to position [262, 0]
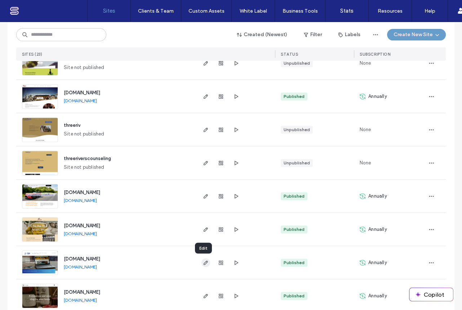
click at [204, 262] on use "button" at bounding box center [206, 262] width 4 height 4
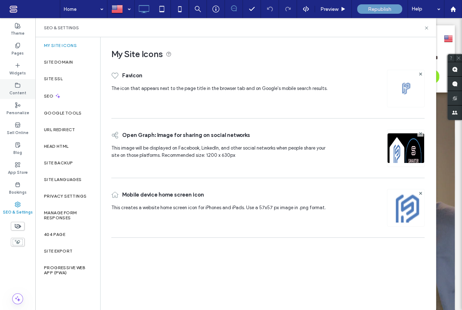
click at [19, 85] on icon at bounding box center [18, 85] width 6 height 6
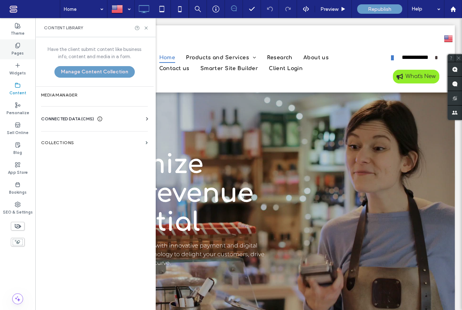
click at [21, 47] on div "Pages" at bounding box center [17, 49] width 35 height 20
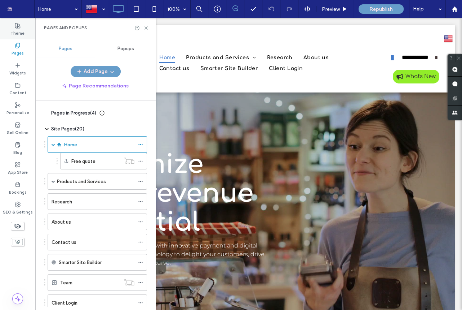
click at [19, 27] on icon at bounding box center [18, 26] width 6 height 6
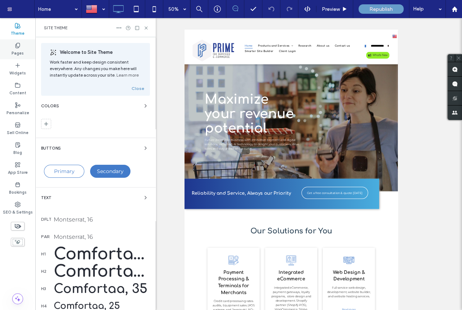
click at [19, 51] on label "Pages" at bounding box center [18, 52] width 12 height 8
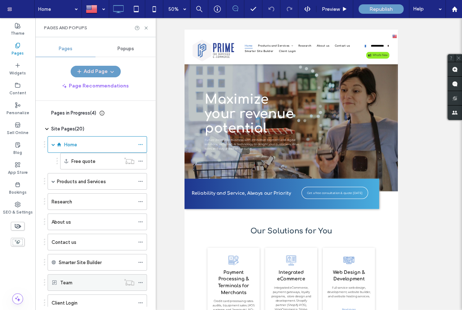
scroll to position [115, 0]
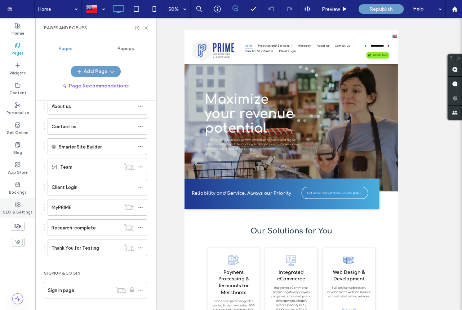
click at [18, 207] on label "SEO & Settings" at bounding box center [18, 211] width 30 height 8
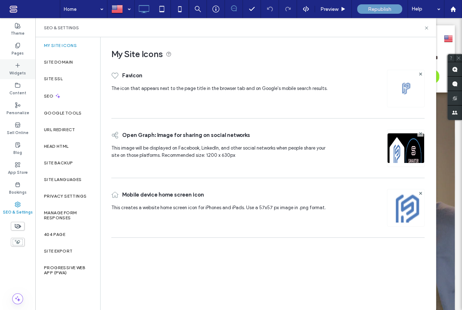
click at [18, 68] on icon at bounding box center [18, 65] width 6 height 6
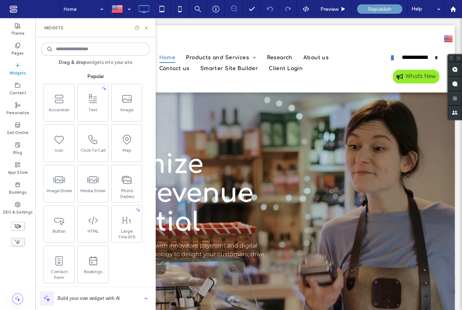
click at [77, 46] on input at bounding box center [95, 49] width 109 height 13
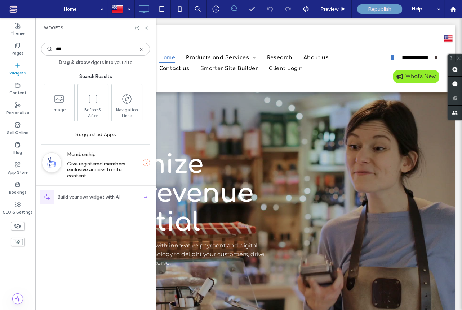
type input "***"
click at [146, 27] on icon at bounding box center [146, 27] width 5 height 5
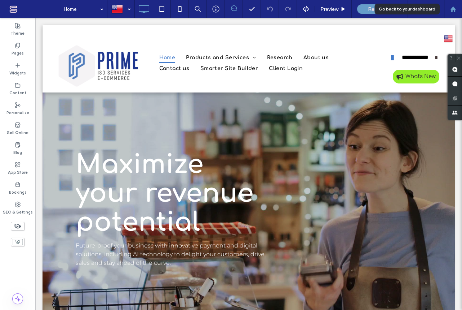
click at [454, 12] on icon at bounding box center [454, 9] width 6 height 6
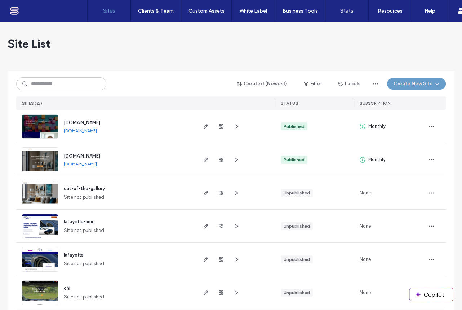
click at [49, 157] on img at bounding box center [39, 172] width 35 height 49
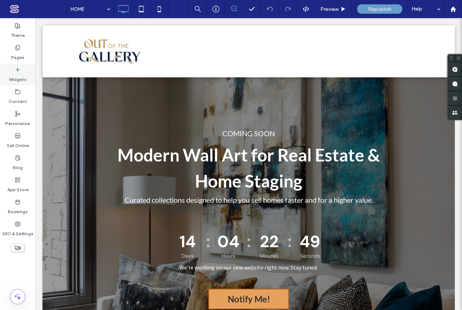
click at [20, 70] on icon at bounding box center [18, 70] width 6 height 6
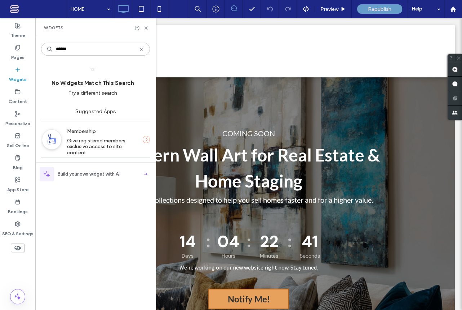
type input "******"
click at [86, 140] on span "Give registered members exclusive access to site content" at bounding box center [97, 146] width 60 height 18
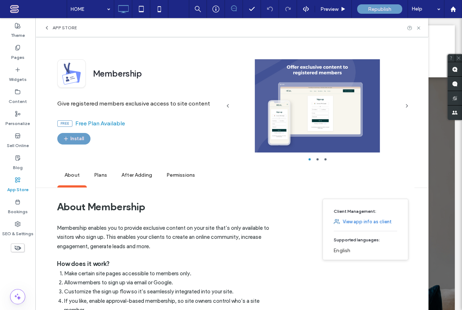
click at [104, 175] on span "Plans" at bounding box center [100, 175] width 27 height 20
click at [101, 176] on span "Plans" at bounding box center [100, 175] width 27 height 20
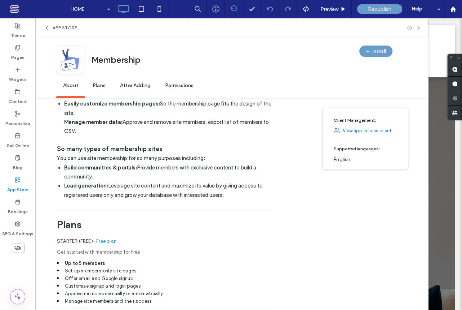
scroll to position [355, 0]
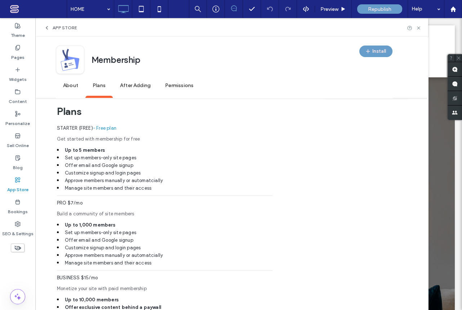
click at [69, 87] on span "About" at bounding box center [71, 86] width 30 height 20
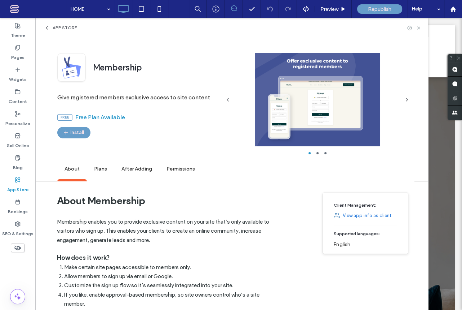
scroll to position [0, 0]
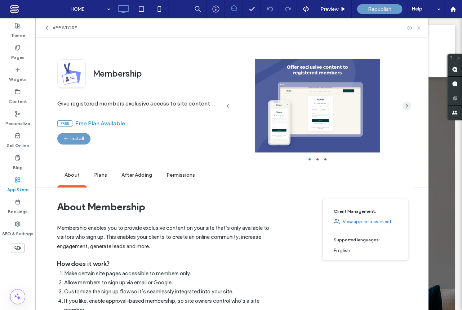
click at [406, 105] on icon "button" at bounding box center [407, 106] width 6 height 6
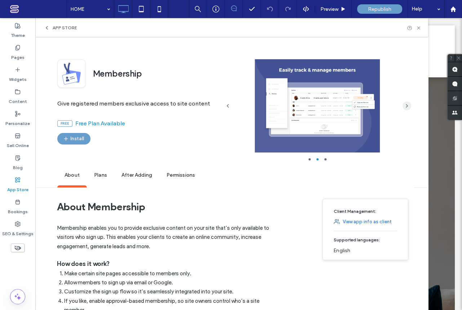
click at [408, 106] on icon "button" at bounding box center [407, 106] width 6 height 6
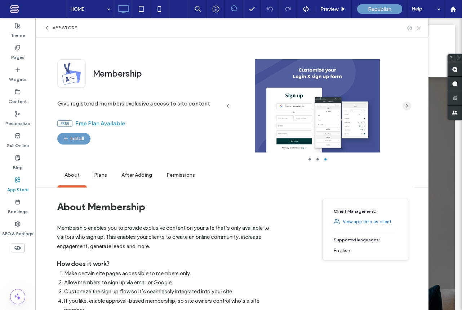
click at [407, 106] on icon "button" at bounding box center [407, 106] width 6 height 6
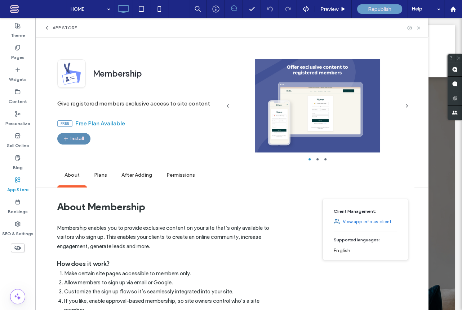
click at [78, 137] on button "Install" at bounding box center [73, 139] width 33 height 12
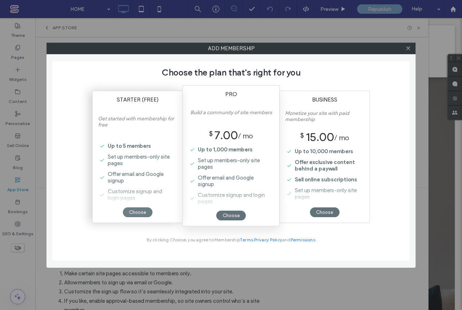
click at [138, 213] on div "Choose" at bounding box center [138, 212] width 30 height 10
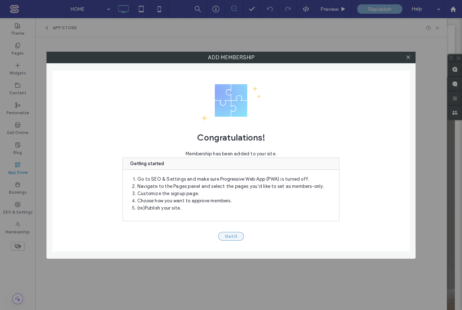
click at [234, 234] on button "Got It" at bounding box center [231, 236] width 26 height 9
